Goal: Information Seeking & Learning: Learn about a topic

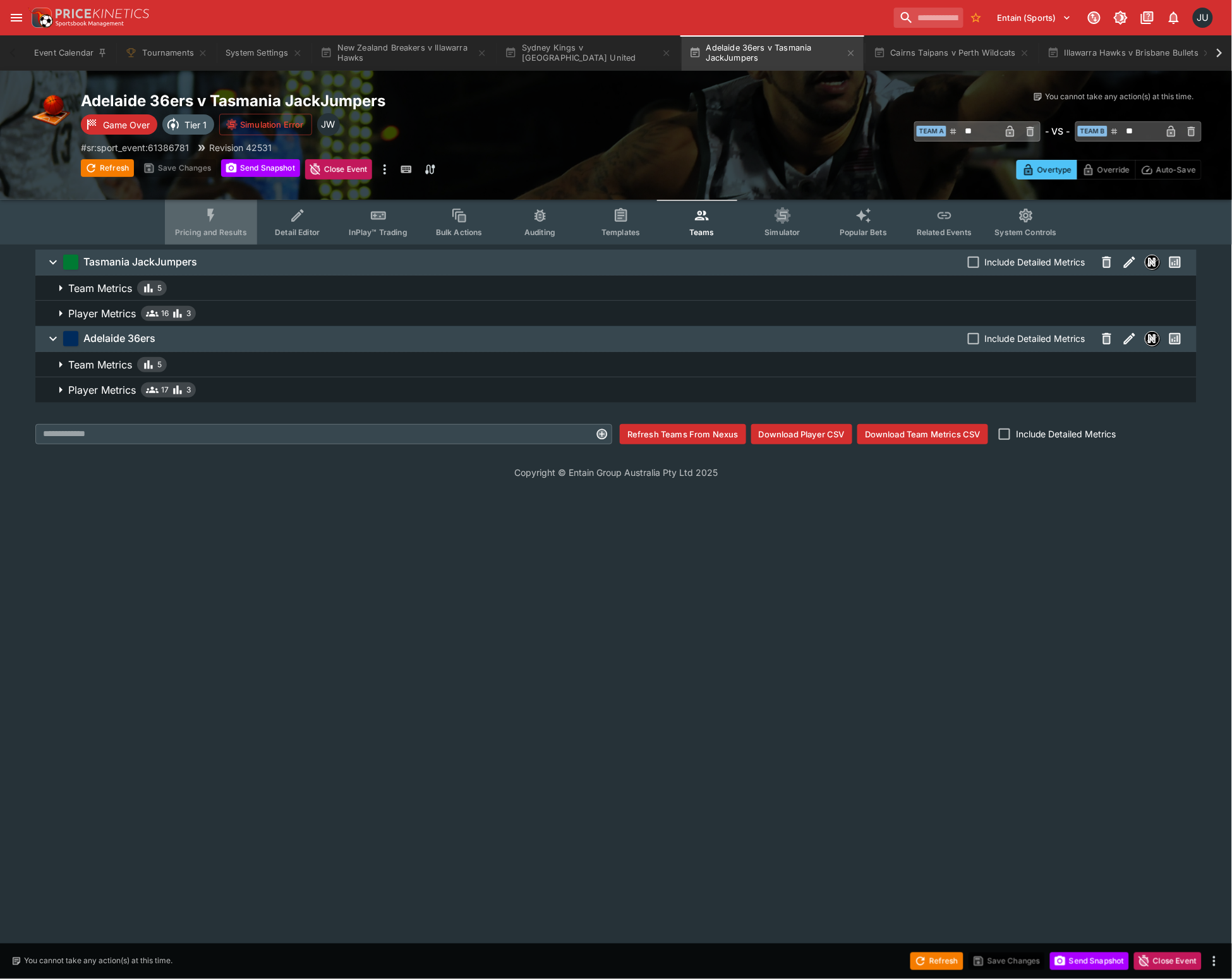
click at [201, 228] on span "Pricing and Results" at bounding box center [211, 232] width 72 height 10
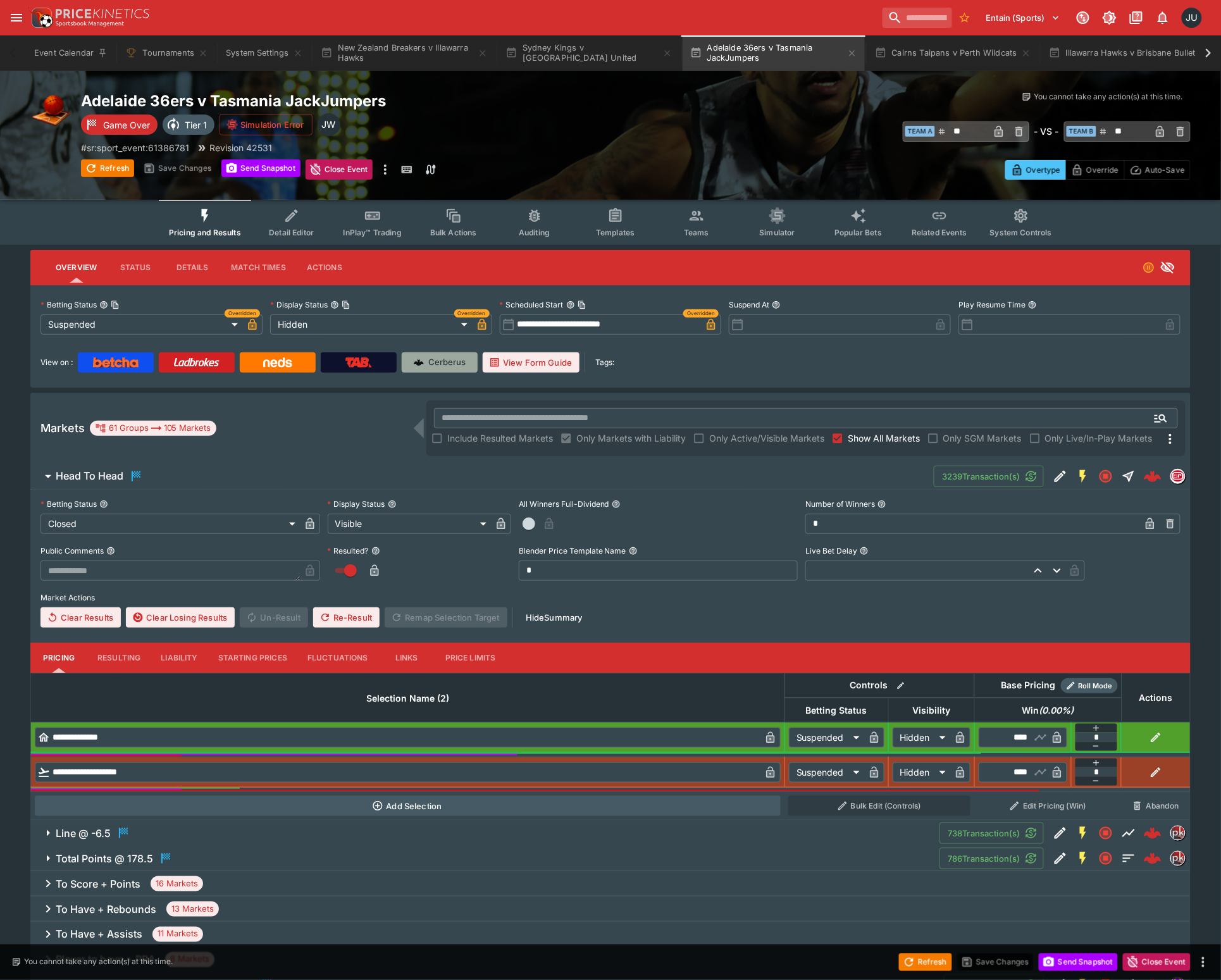
click at [456, 363] on p "Cerberus" at bounding box center [448, 362] width 38 height 12
click at [922, 46] on button "Cairns Taipans v Perth Wildcats" at bounding box center [953, 53] width 171 height 36
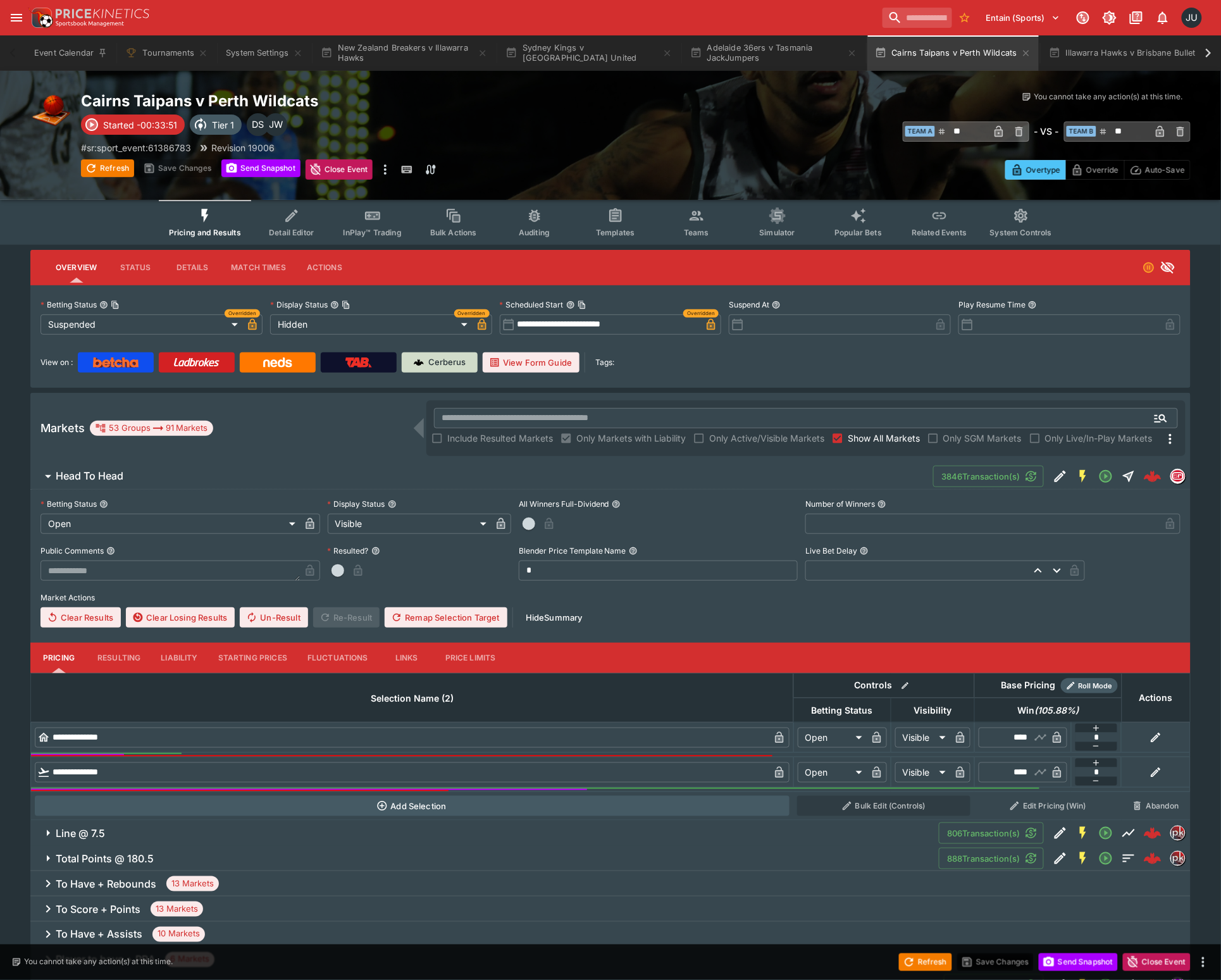
click at [451, 368] on link "Cerberus" at bounding box center [439, 362] width 76 height 20
